Goal: Information Seeking & Learning: Learn about a topic

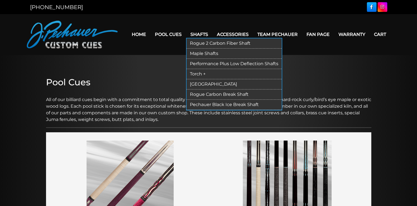
click at [204, 63] on link "Performance Plus Low Deflection Shafts" at bounding box center [234, 64] width 95 height 10
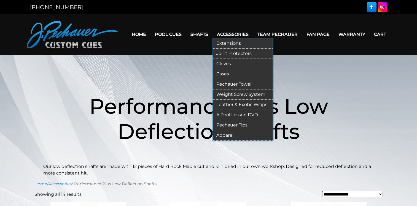
click at [246, 94] on link "Weight Screw System" at bounding box center [243, 94] width 60 height 10
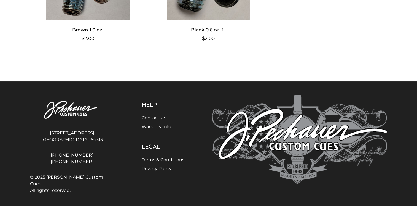
scroll to position [438, 0]
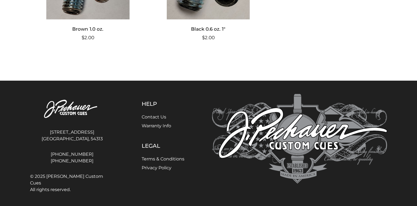
click at [170, 124] on link "Warranty Info" at bounding box center [157, 125] width 30 height 5
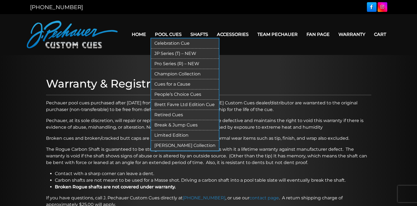
click at [180, 53] on link "JP Series (T) – NEW" at bounding box center [185, 54] width 68 height 10
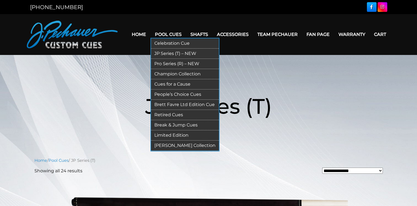
click at [174, 61] on link "Pro Series (R) – NEW" at bounding box center [185, 64] width 68 height 10
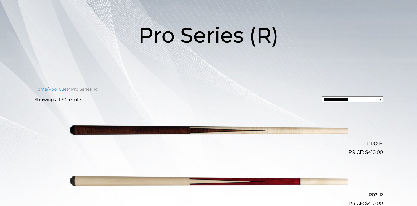
scroll to position [91, 0]
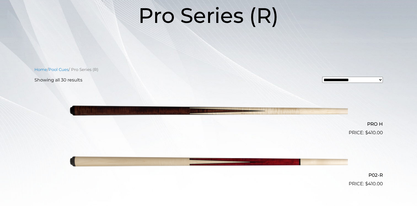
click at [267, 111] on img at bounding box center [209, 111] width 279 height 46
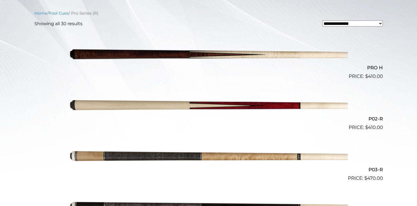
scroll to position [148, 0]
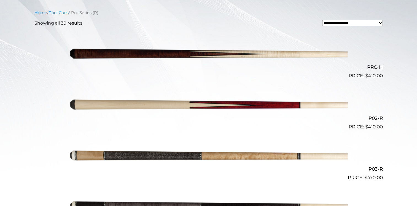
click at [301, 105] on img at bounding box center [209, 105] width 279 height 46
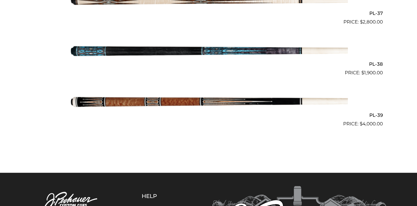
scroll to position [1579, 0]
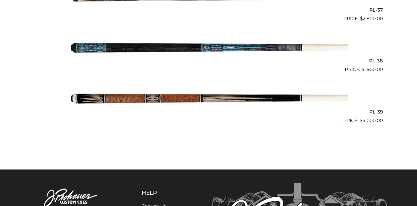
click at [299, 98] on img at bounding box center [209, 98] width 279 height 46
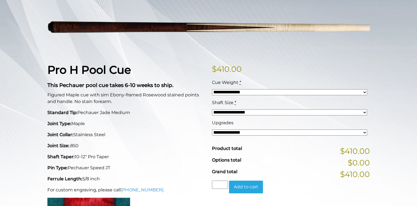
scroll to position [84, 0]
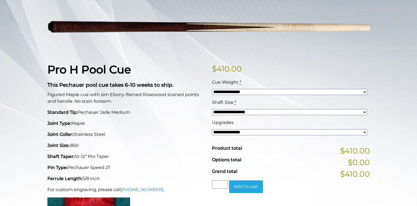
click at [364, 91] on select "**********" at bounding box center [289, 92] width 155 height 6
select select "*****"
click at [212, 89] on select "**********" at bounding box center [289, 92] width 155 height 6
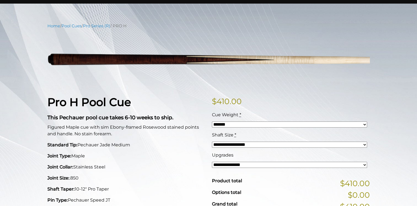
scroll to position [56, 0]
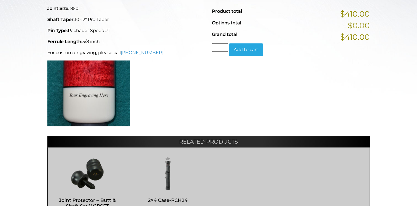
scroll to position [226, 0]
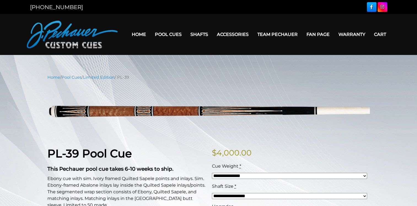
click at [283, 36] on link "Team Pechauer" at bounding box center [277, 34] width 49 height 14
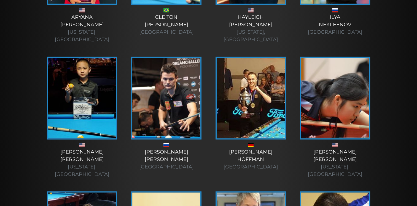
scroll to position [377, 0]
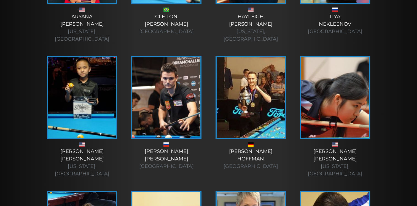
click at [334, 148] on div "[PERSON_NAME] [US_STATE], [GEOGRAPHIC_DATA]" at bounding box center [335, 163] width 73 height 30
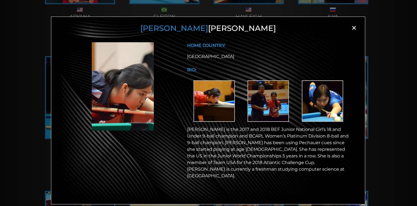
click at [355, 29] on span "×" at bounding box center [354, 28] width 8 height 8
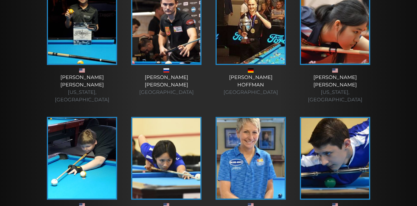
scroll to position [469, 0]
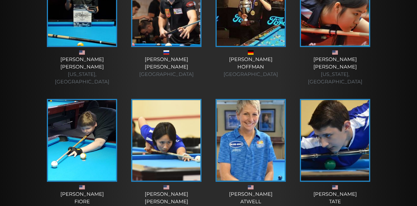
click at [165, 144] on img at bounding box center [166, 140] width 68 height 81
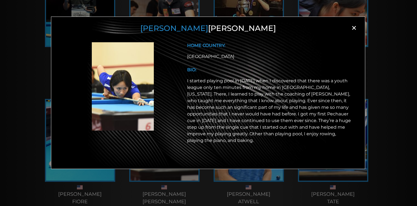
click at [354, 26] on span "×" at bounding box center [354, 28] width 8 height 8
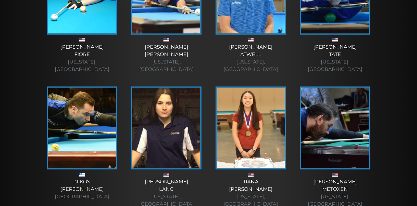
scroll to position [616, 0]
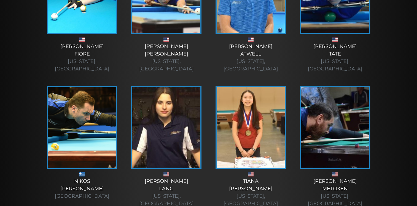
click at [254, 121] on img at bounding box center [251, 127] width 68 height 81
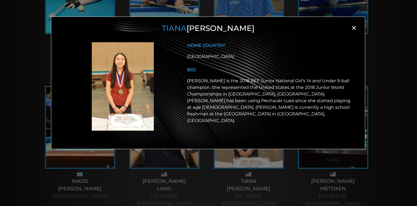
click at [354, 27] on span "×" at bounding box center [354, 28] width 8 height 8
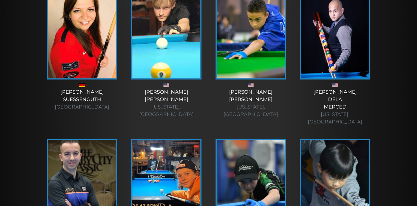
scroll to position [1515, 0]
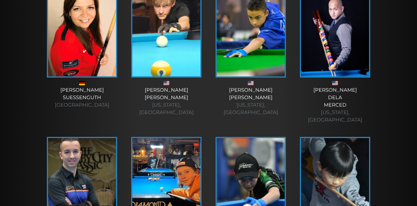
click at [341, 138] on img at bounding box center [335, 178] width 68 height 81
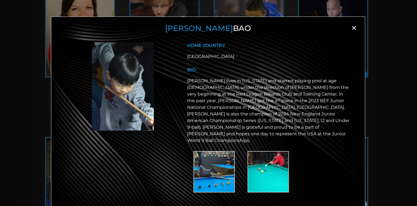
click at [354, 27] on span "×" at bounding box center [354, 28] width 8 height 8
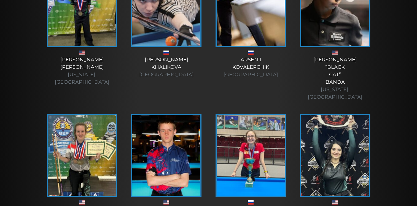
scroll to position [1836, 0]
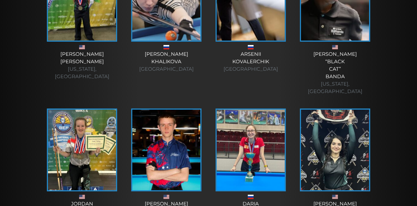
click at [357, 110] on img at bounding box center [335, 150] width 68 height 81
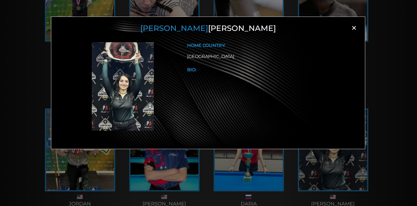
click at [355, 28] on span "×" at bounding box center [354, 28] width 8 height 8
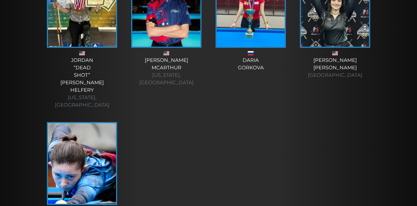
scroll to position [1978, 0]
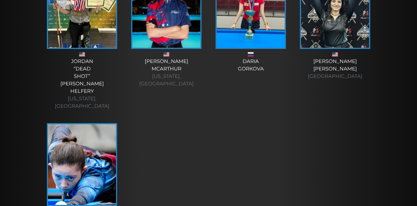
click at [76, 124] on img at bounding box center [82, 164] width 68 height 81
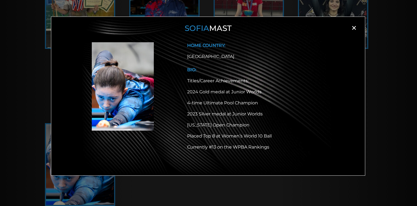
click at [355, 28] on span "×" at bounding box center [354, 28] width 8 height 8
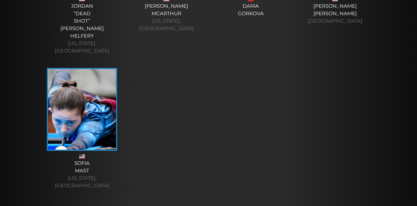
scroll to position [2086, 0]
